Goal: Complete application form

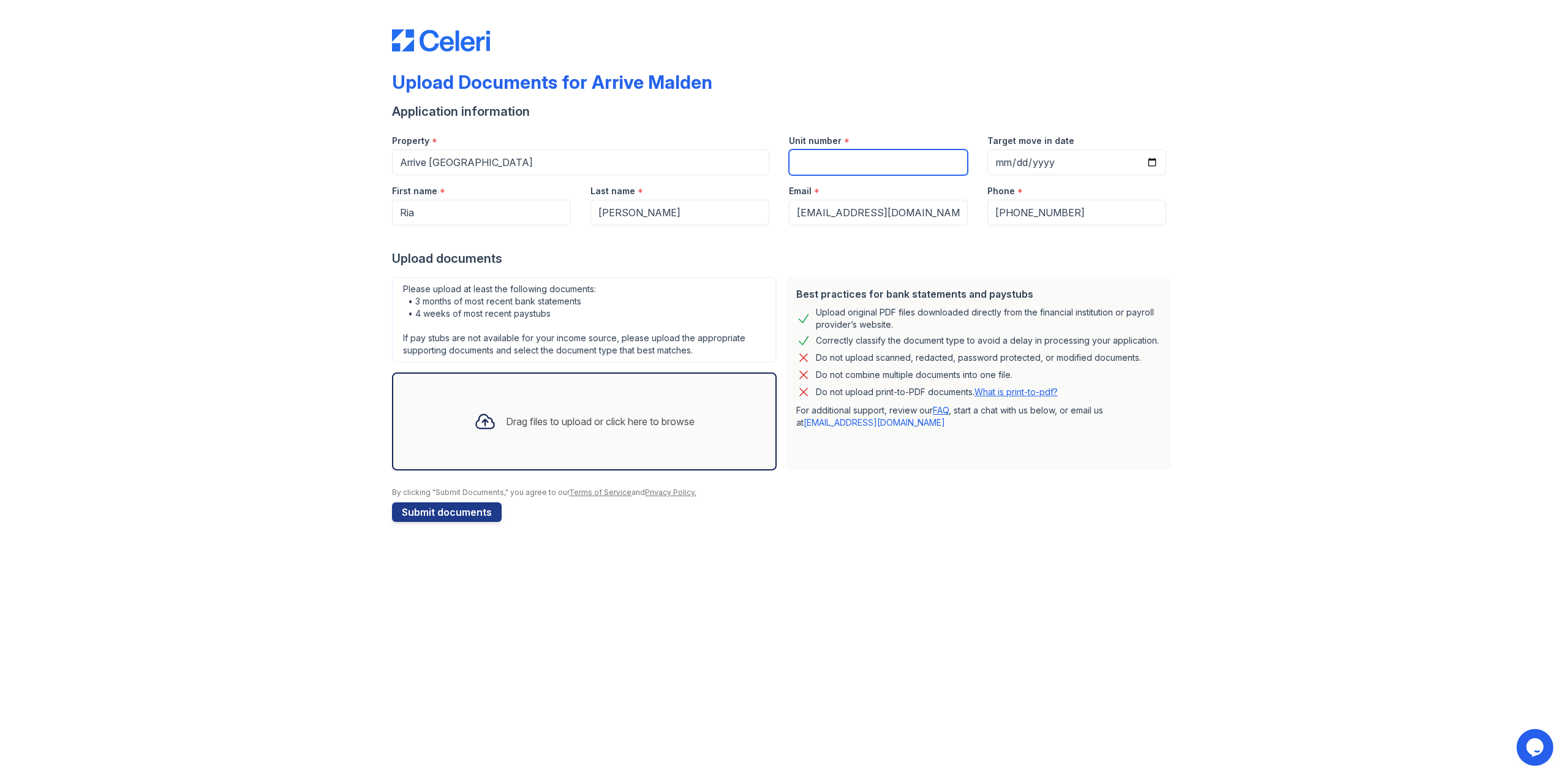
click at [826, 163] on input "Unit number" at bounding box center [878, 163] width 179 height 26
type input "502"
click at [1049, 163] on input "Target move in date" at bounding box center [1077, 163] width 179 height 26
click at [1153, 157] on input "Target move in date" at bounding box center [1077, 163] width 179 height 26
type input "[DATE]"
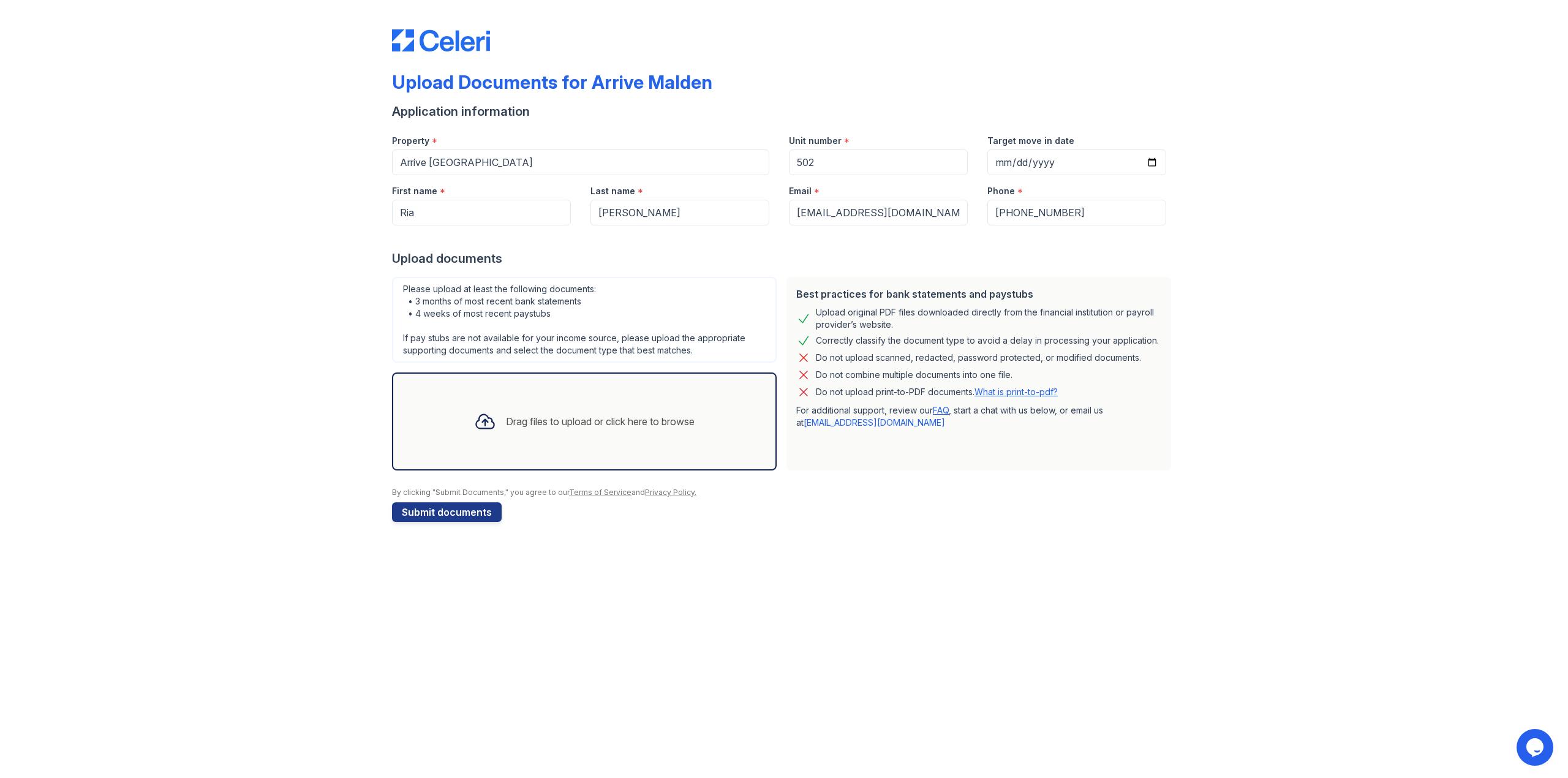
click at [516, 417] on div "Drag files to upload or click here to browse" at bounding box center [601, 422] width 189 height 15
click at [782, 709] on div "Upload Documents for Arrive Malden Application information Property * Arrive [G…" at bounding box center [784, 389] width 1568 height 778
click at [294, 611] on div "Upload Documents for Arrive Malden Application information Property * Arrive [G…" at bounding box center [784, 389] width 1568 height 778
click at [506, 422] on div "Drag files to upload or click here to browse" at bounding box center [601, 422] width 189 height 15
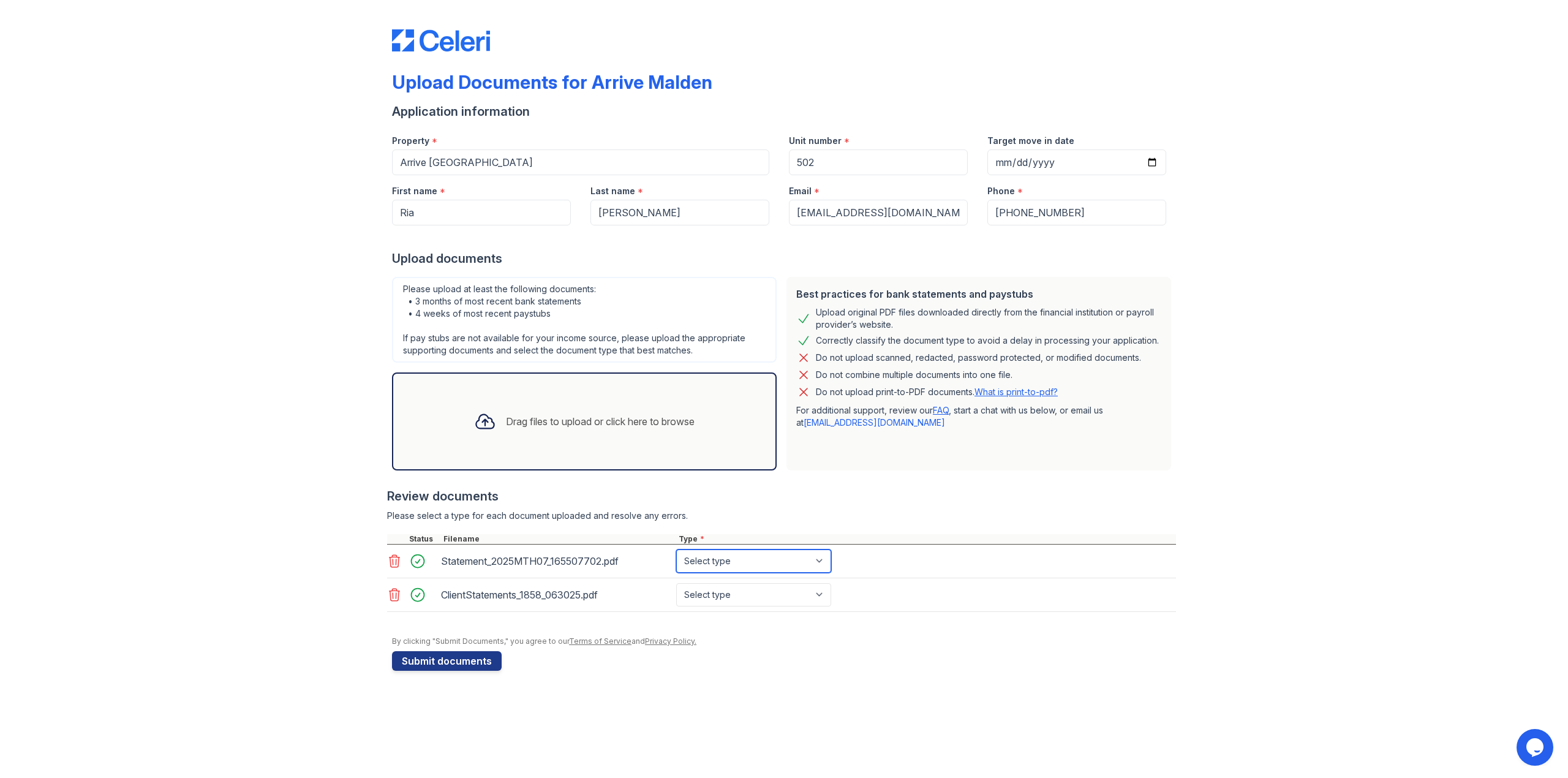
click at [822, 558] on select "Select type Paystub Bank Statement Offer Letter Tax Documents Benefit Award Let…" at bounding box center [754, 561] width 155 height 24
select select "bank_statement"
click at [677, 549] on select "Select type Paystub Bank Statement Offer Letter Tax Documents Benefit Award Let…" at bounding box center [754, 561] width 155 height 24
click at [818, 588] on select "Select type Paystub Bank Statement Offer Letter Tax Documents Benefit Award Let…" at bounding box center [754, 594] width 155 height 24
select select "investment_account_statement"
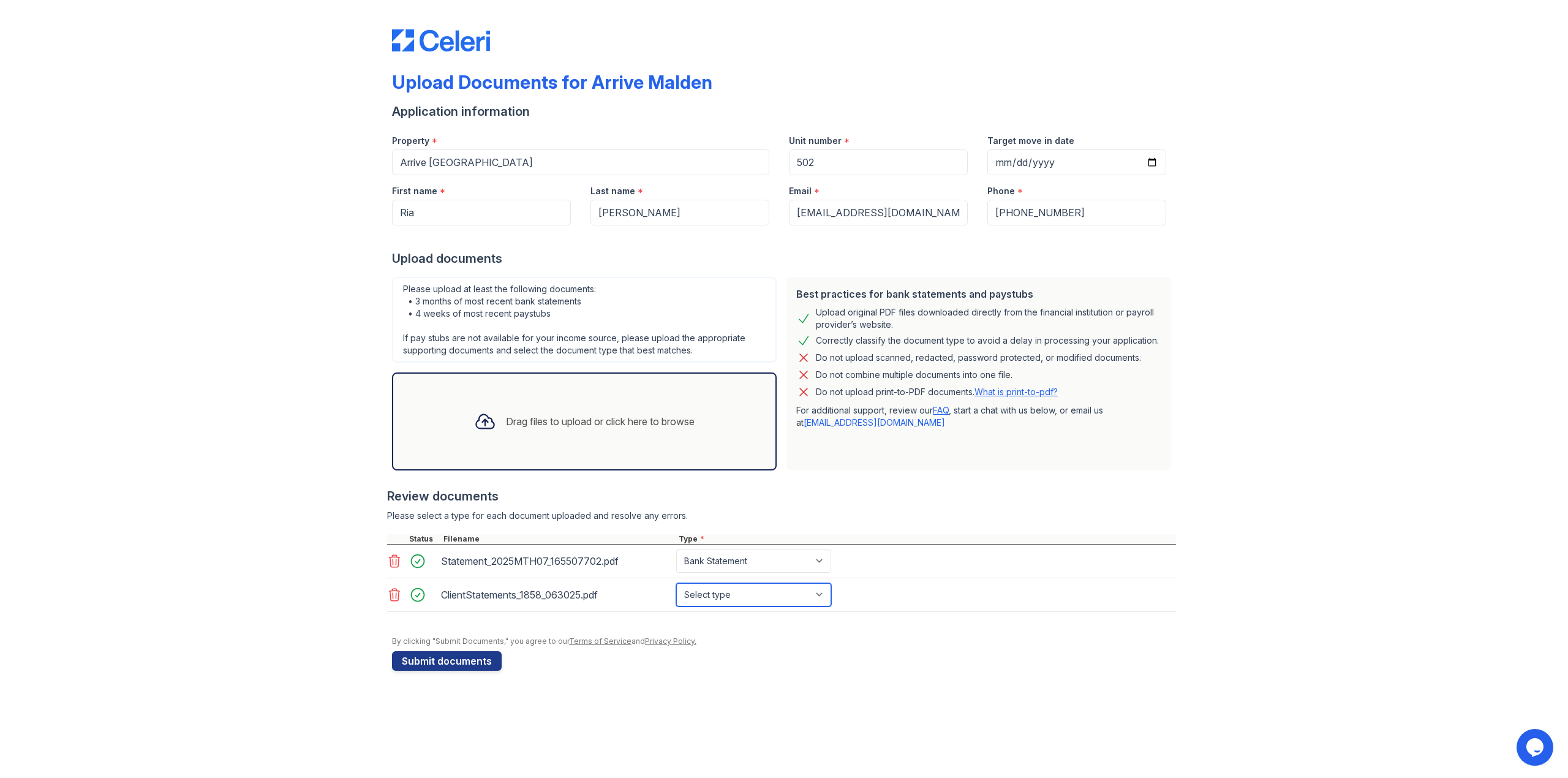
click at [677, 584] on select "Select type Paystub Bank Statement Offer Letter Tax Documents Benefit Award Let…" at bounding box center [754, 594] width 155 height 24
click at [686, 706] on div "Upload Documents for Arrive Malden Application information Property * Arrive [G…" at bounding box center [784, 389] width 1568 height 778
click at [506, 444] on div "Drag files to upload or click here to browse" at bounding box center [585, 422] width 385 height 98
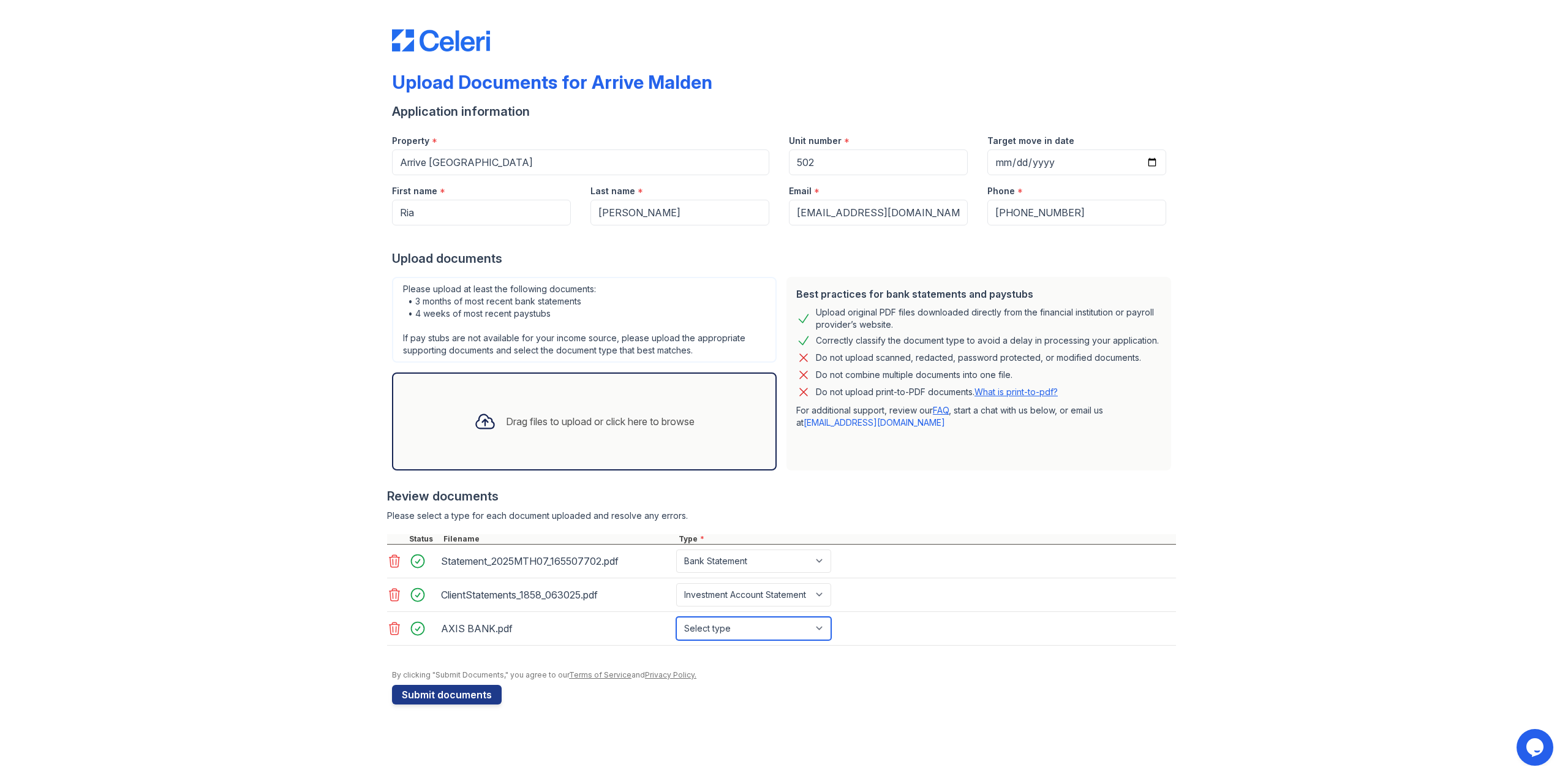
click at [821, 637] on select "Select type Paystub Bank Statement Offer Letter Tax Documents Benefit Award Let…" at bounding box center [754, 628] width 155 height 24
select select "bank_statement"
click at [677, 618] on select "Select type Paystub Bank Statement Offer Letter Tax Documents Benefit Award Let…" at bounding box center [754, 628] width 155 height 24
click at [447, 697] on button "Submit documents" at bounding box center [447, 694] width 110 height 20
